Goal: Transaction & Acquisition: Purchase product/service

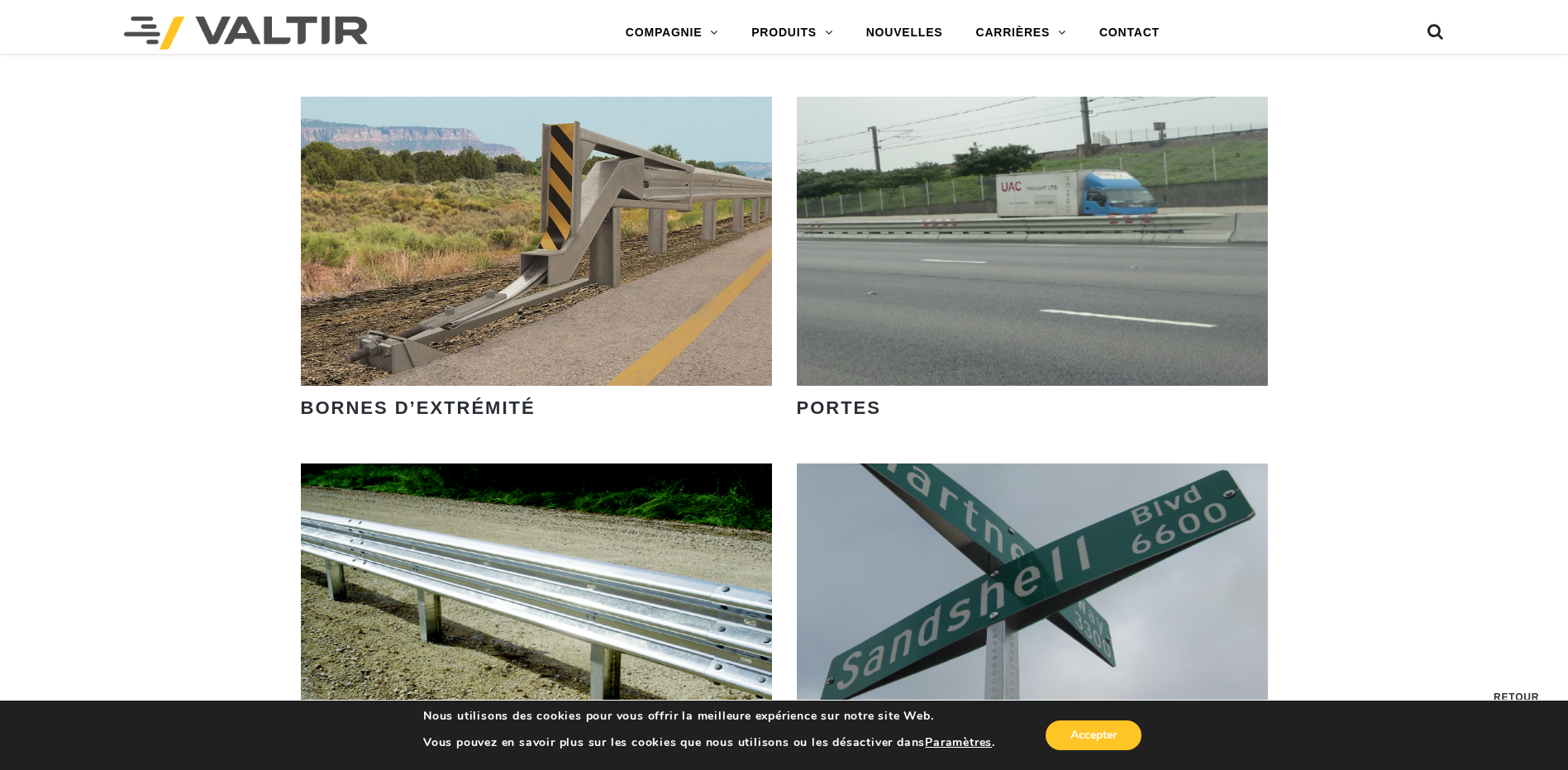
scroll to position [1813, 0]
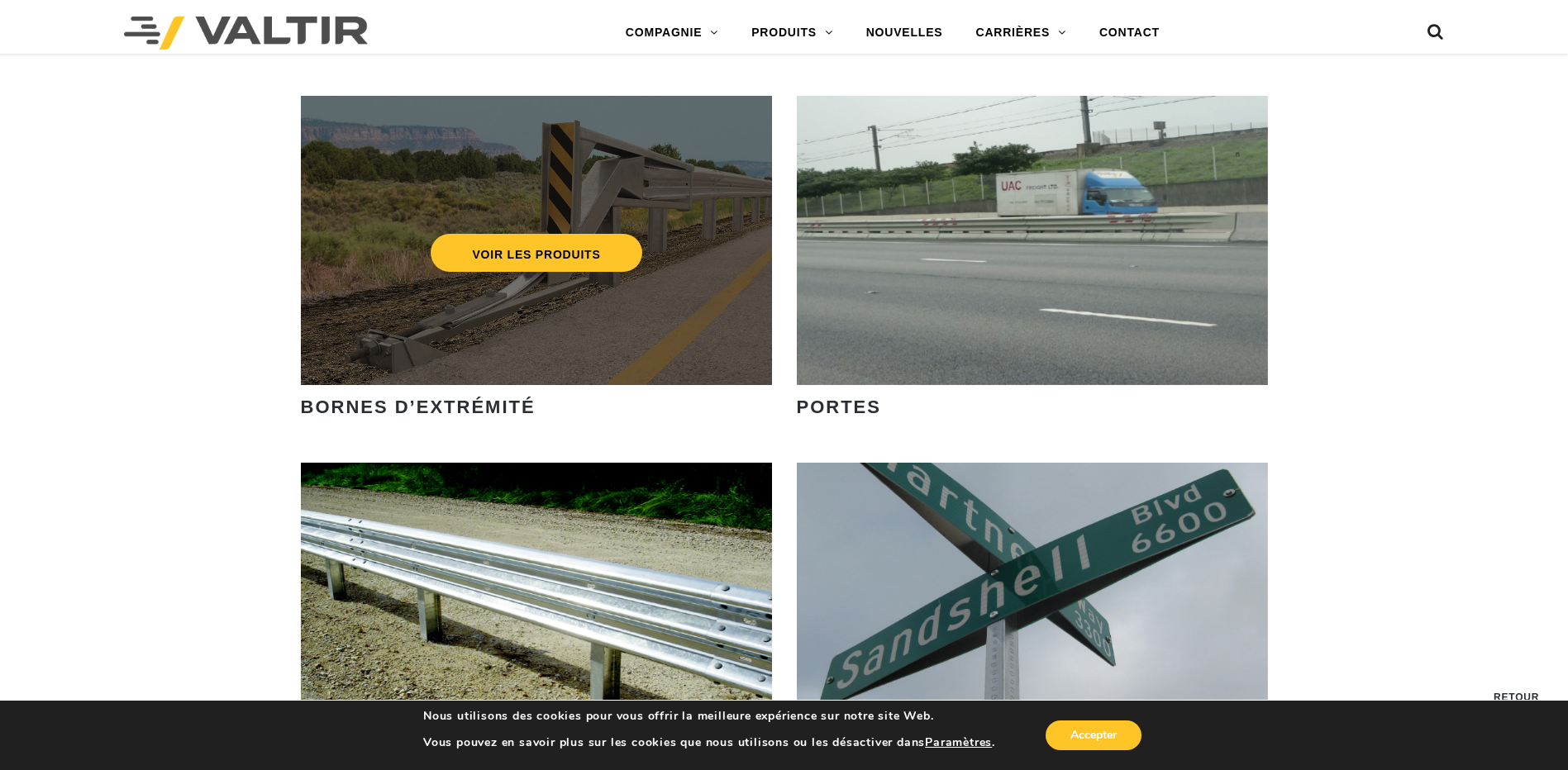
click at [555, 345] on div "VOIR LES PRODUITS" at bounding box center [536, 240] width 471 height 289
click at [557, 263] on link "VOIR LES PRODUITS" at bounding box center [536, 252] width 210 height 38
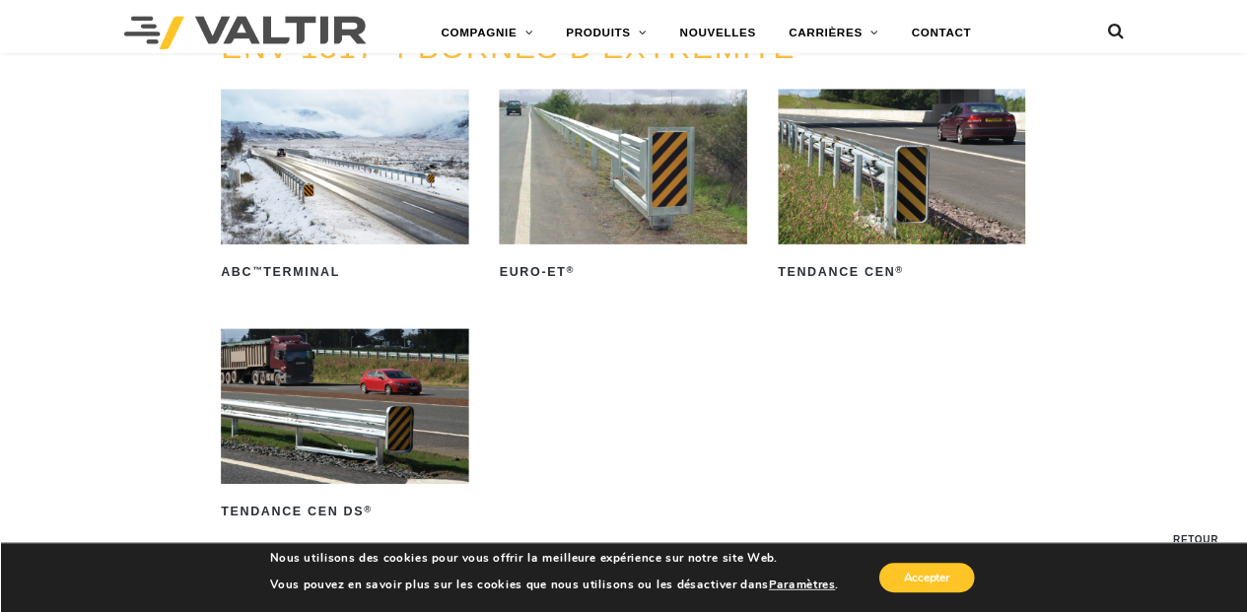
scroll to position [2212, 0]
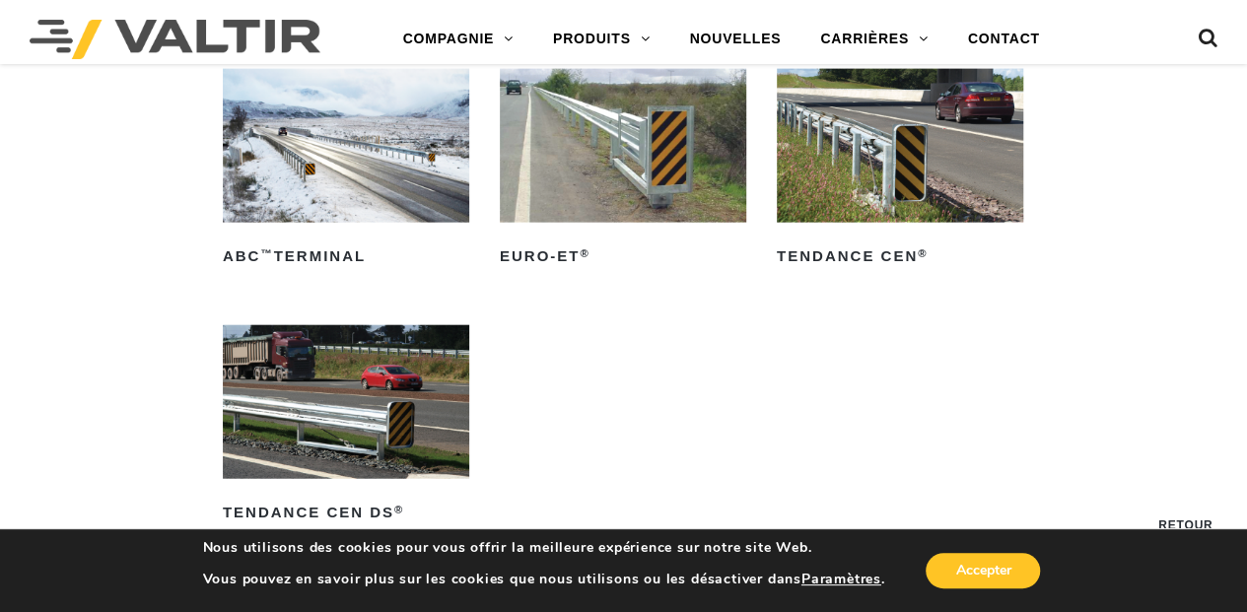
click at [619, 183] on img at bounding box center [623, 146] width 247 height 154
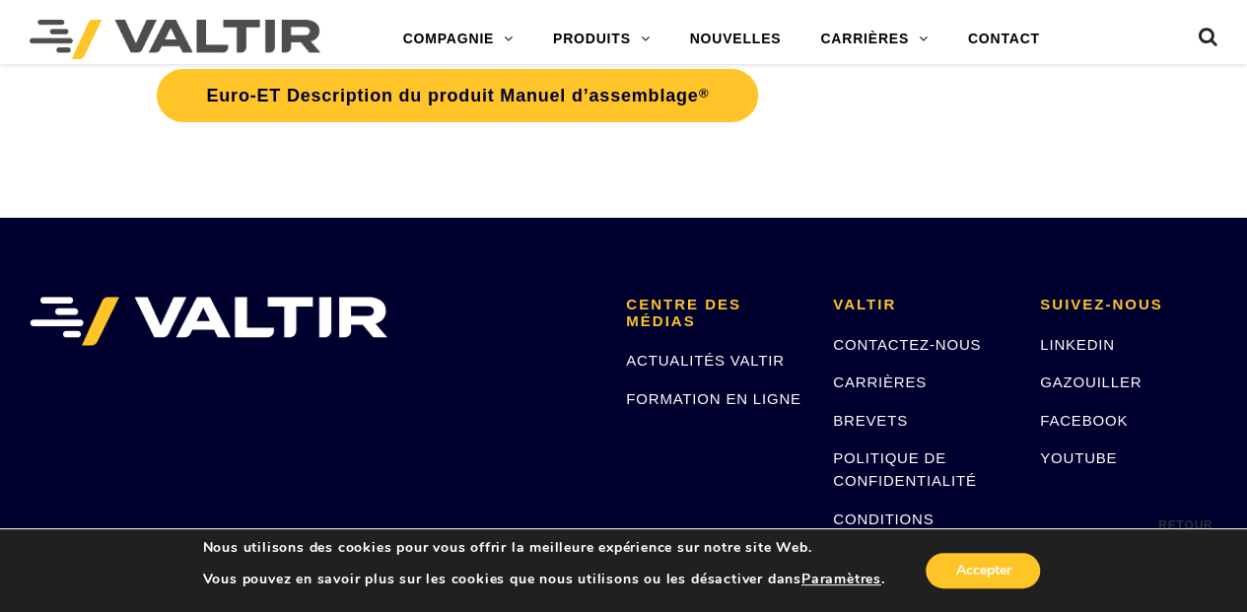
scroll to position [3418, 0]
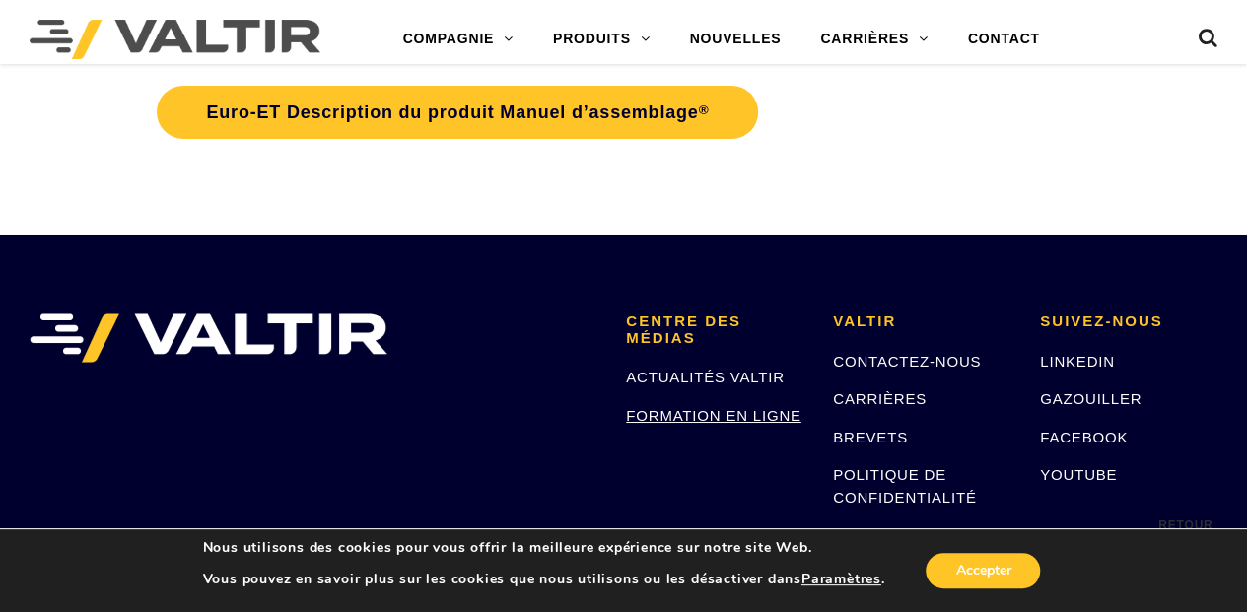
click at [752, 418] on link "FORMATION EN LIGNE" at bounding box center [713, 415] width 175 height 17
